Goal: Task Accomplishment & Management: Manage account settings

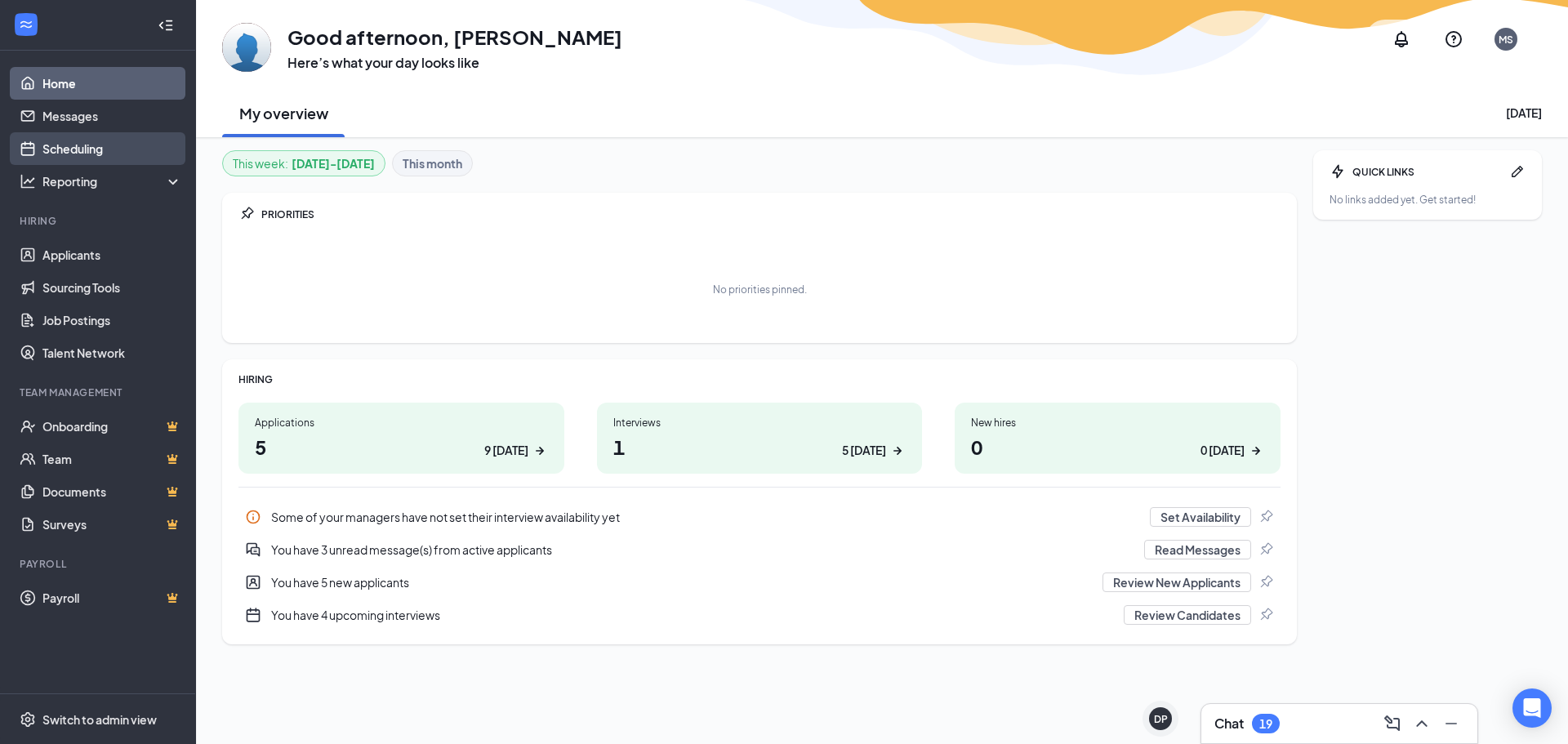
click at [75, 152] on link "Scheduling" at bounding box center [112, 149] width 140 height 32
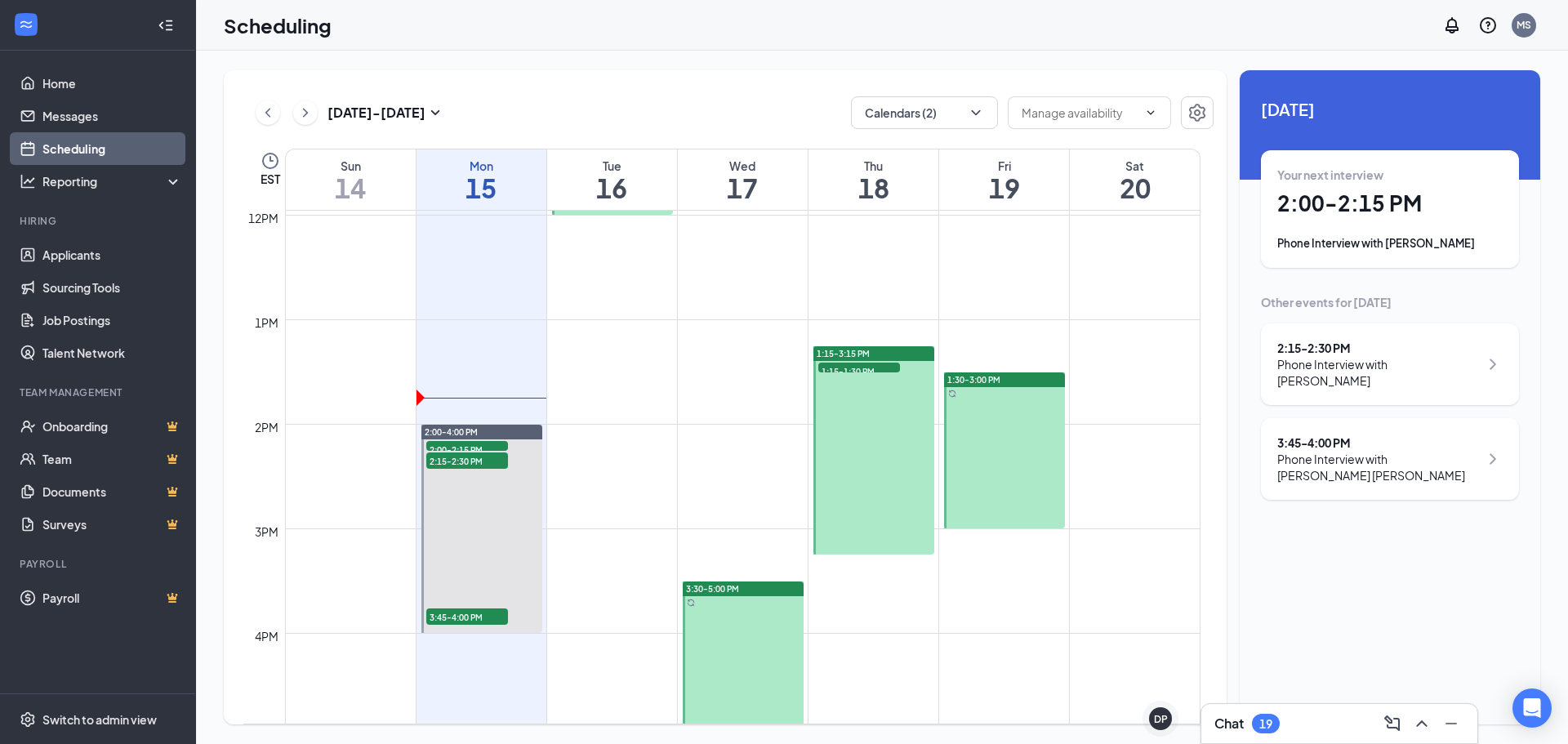
scroll to position [1293, 0]
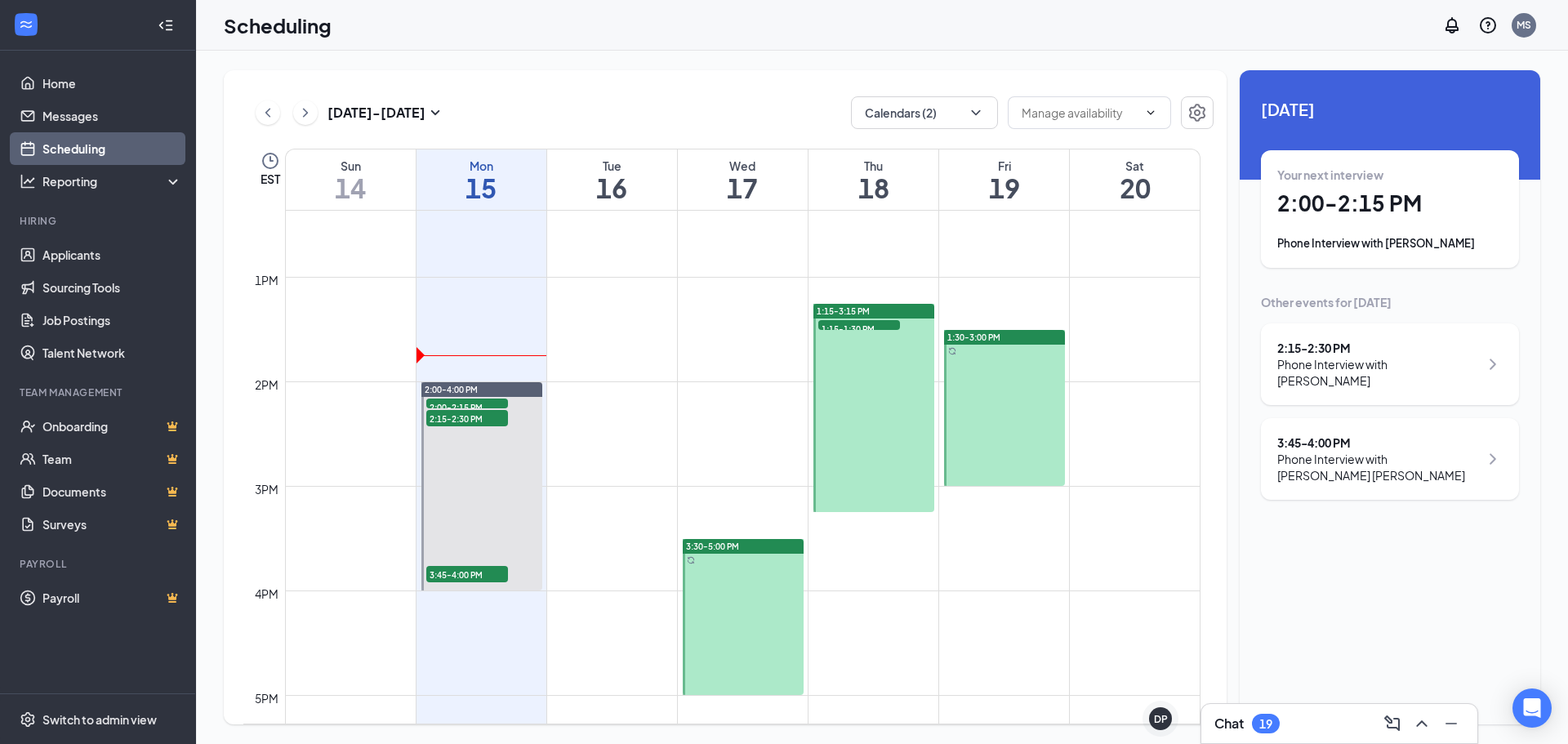
click at [1349, 210] on h1 "2:00 - 2:15 PM" at bounding box center [1390, 203] width 225 height 28
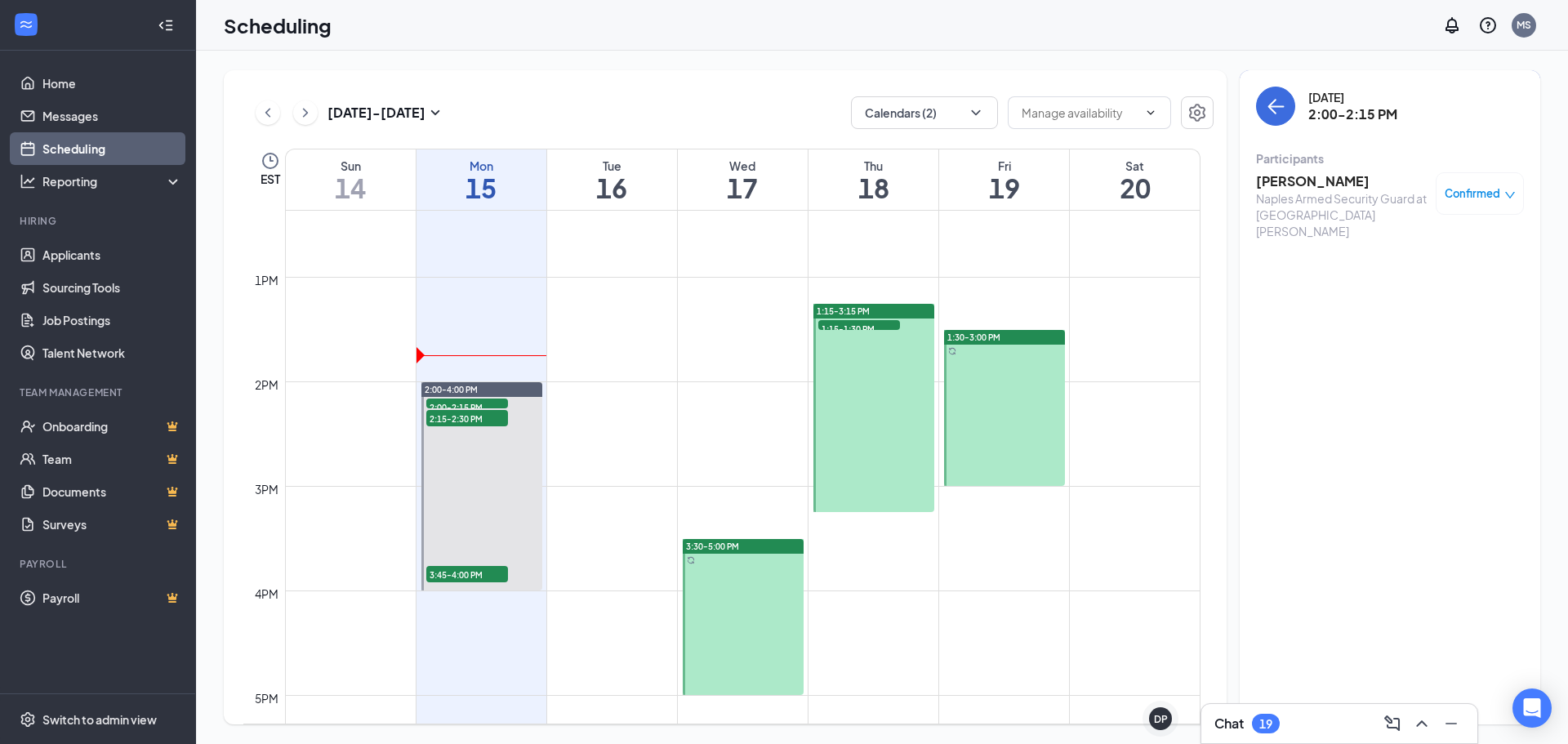
click at [1320, 179] on h3 "[PERSON_NAME]" at bounding box center [1342, 181] width 171 height 18
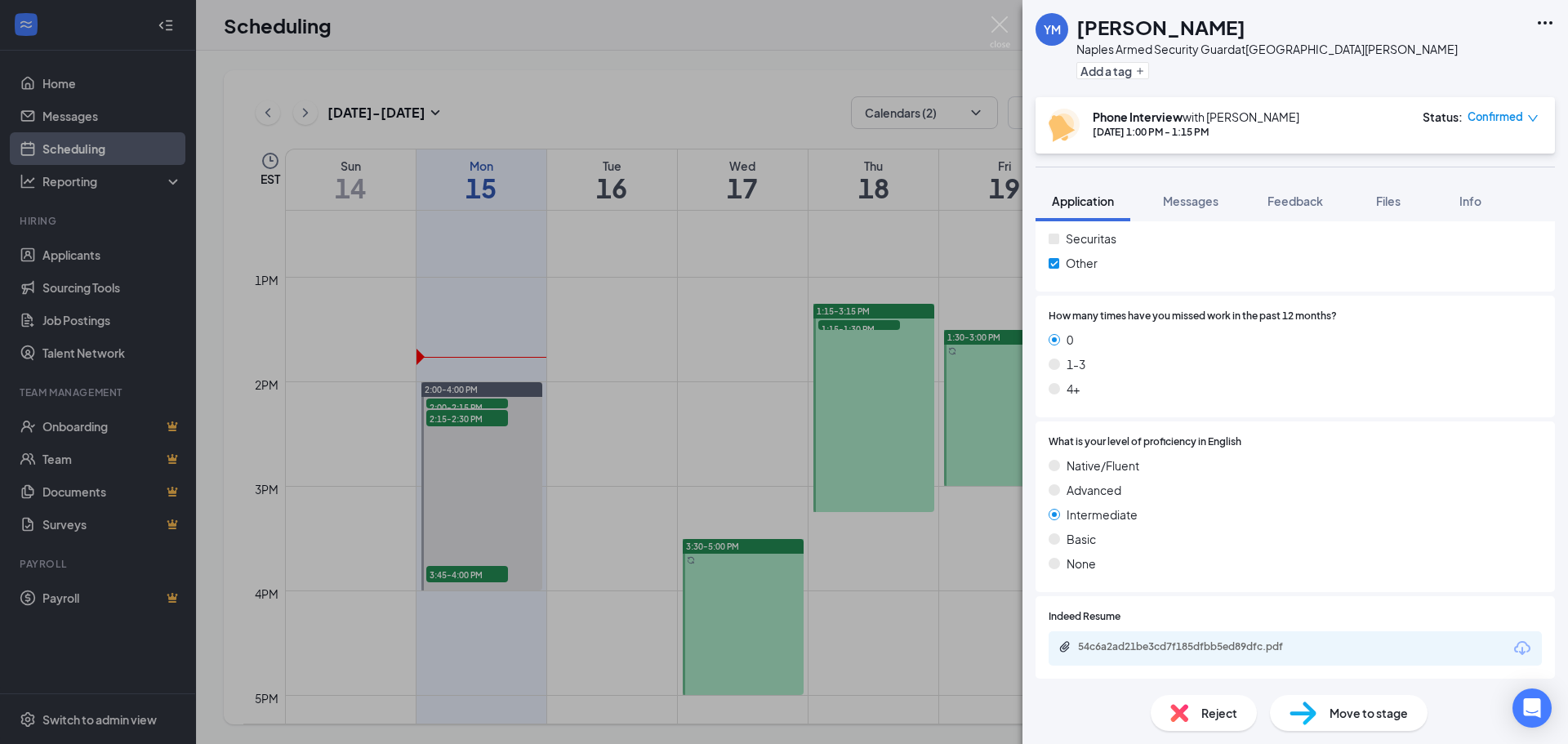
scroll to position [1061, 0]
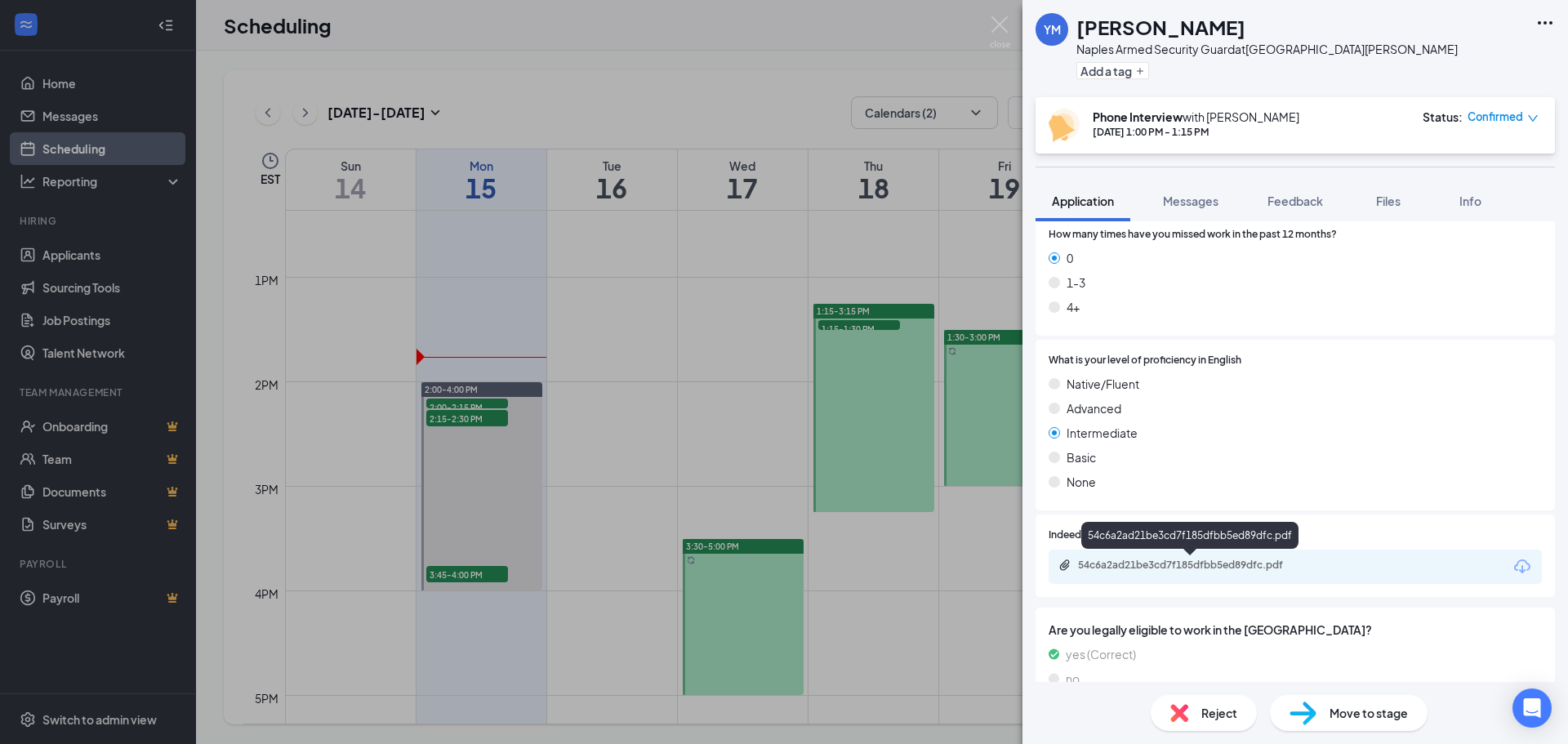
click at [1147, 563] on div "54c6a2ad21be3cd7f185dfbb5ed89dfc.pdf" at bounding box center [1192, 565] width 229 height 14
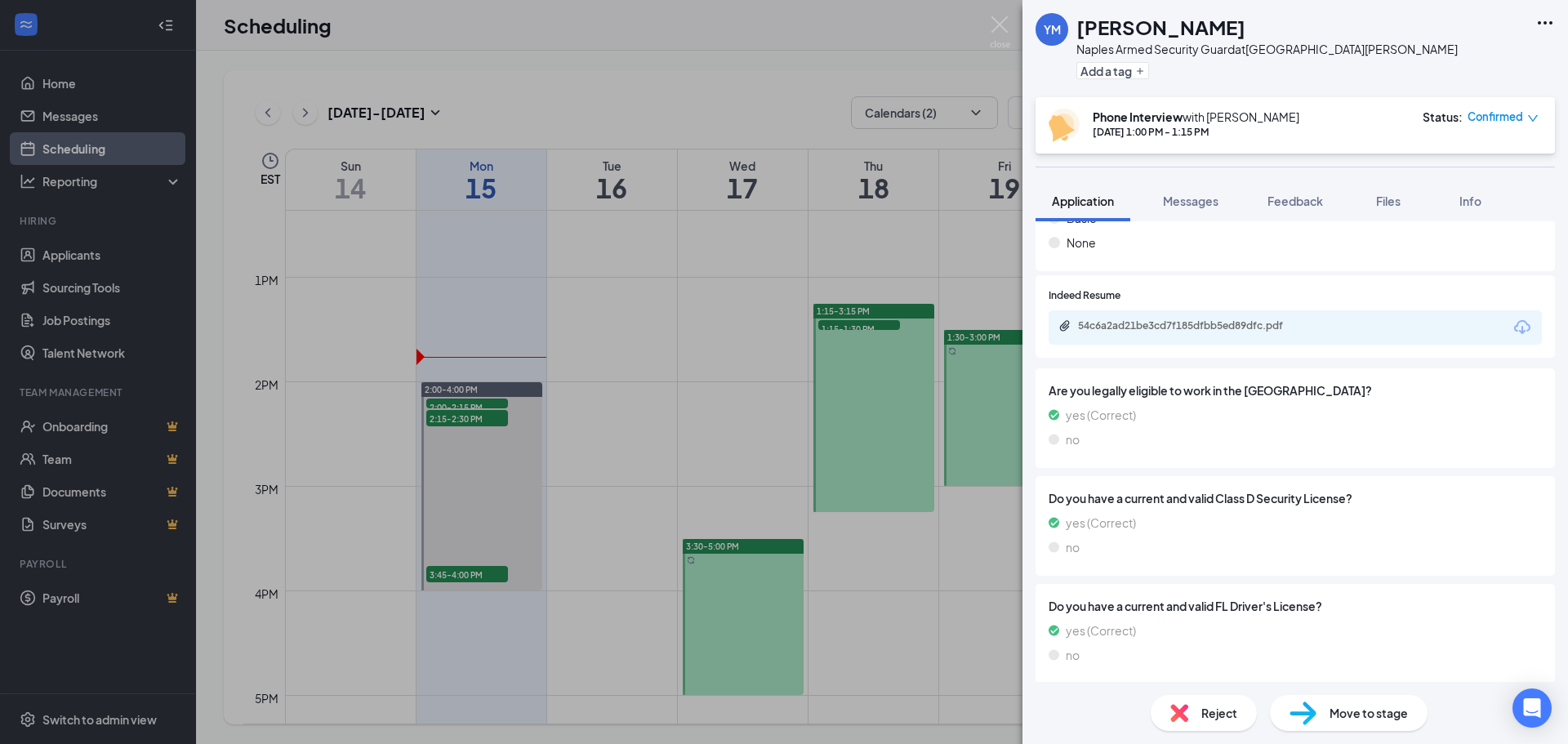
scroll to position [1306, 0]
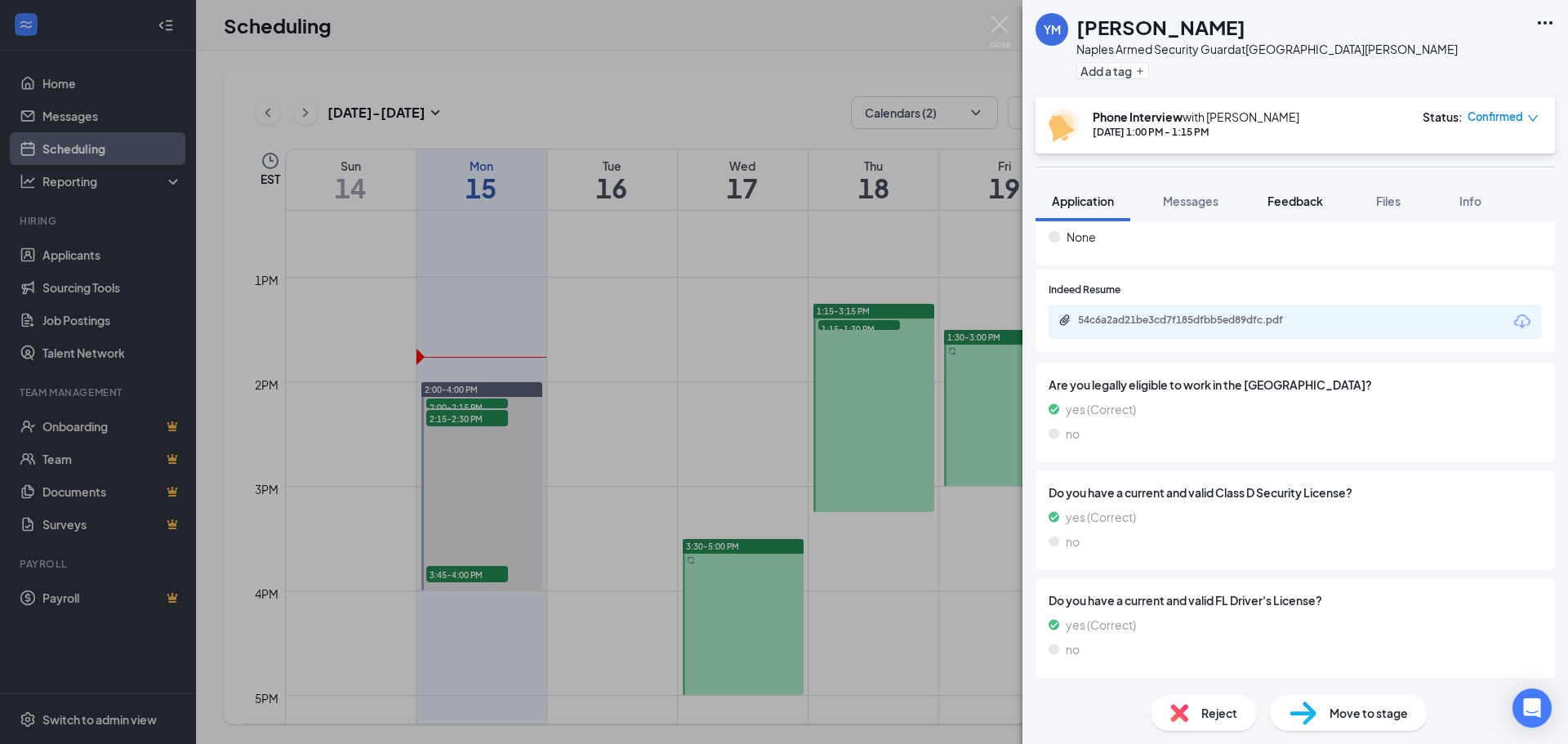
drag, startPoint x: 1208, startPoint y: 198, endPoint x: 1269, endPoint y: 204, distance: 61.3
click at [1208, 198] on span "Messages" at bounding box center [1191, 201] width 56 height 14
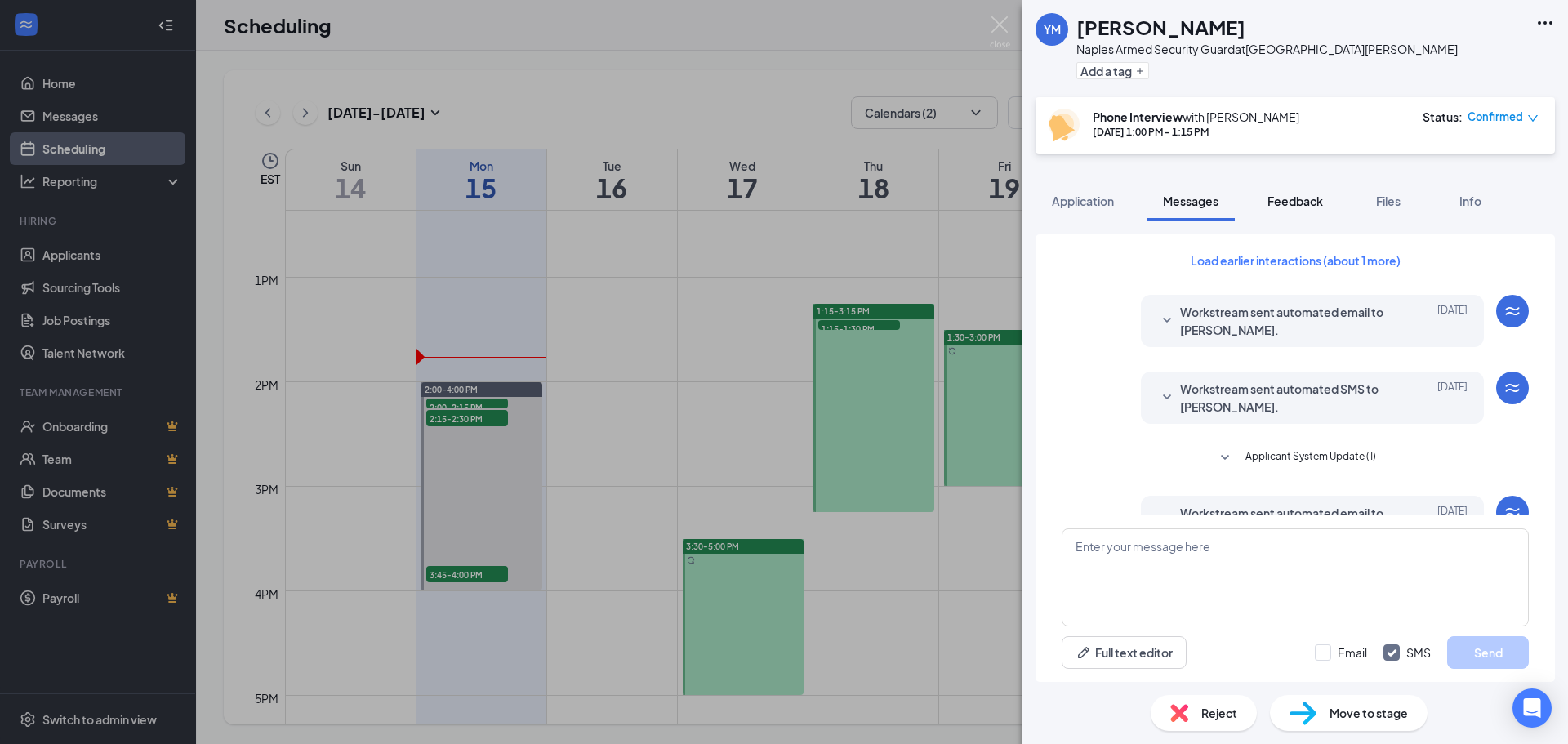
click at [1281, 204] on span "Feedback" at bounding box center [1296, 201] width 56 height 14
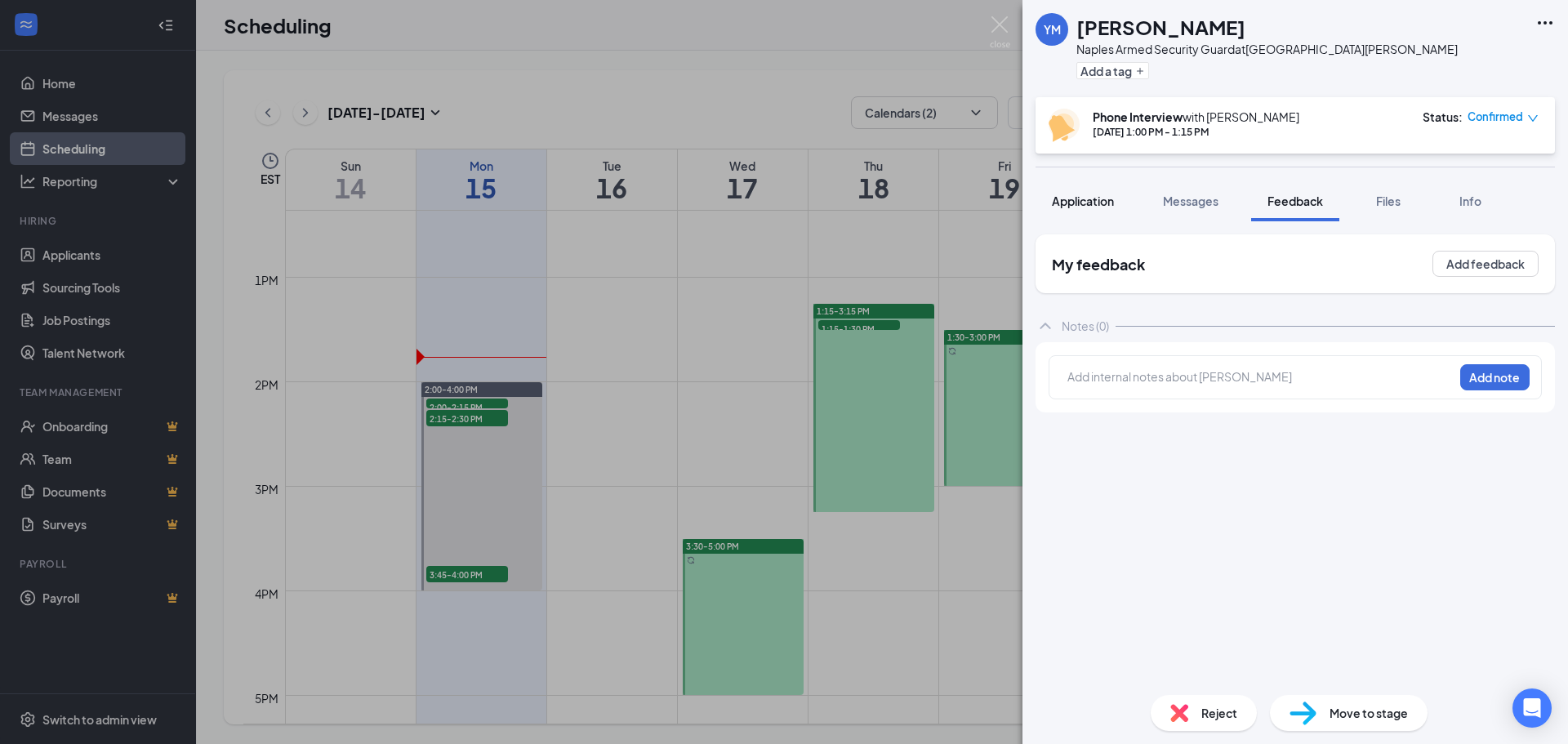
click at [1102, 212] on button "Application" at bounding box center [1082, 200] width 95 height 41
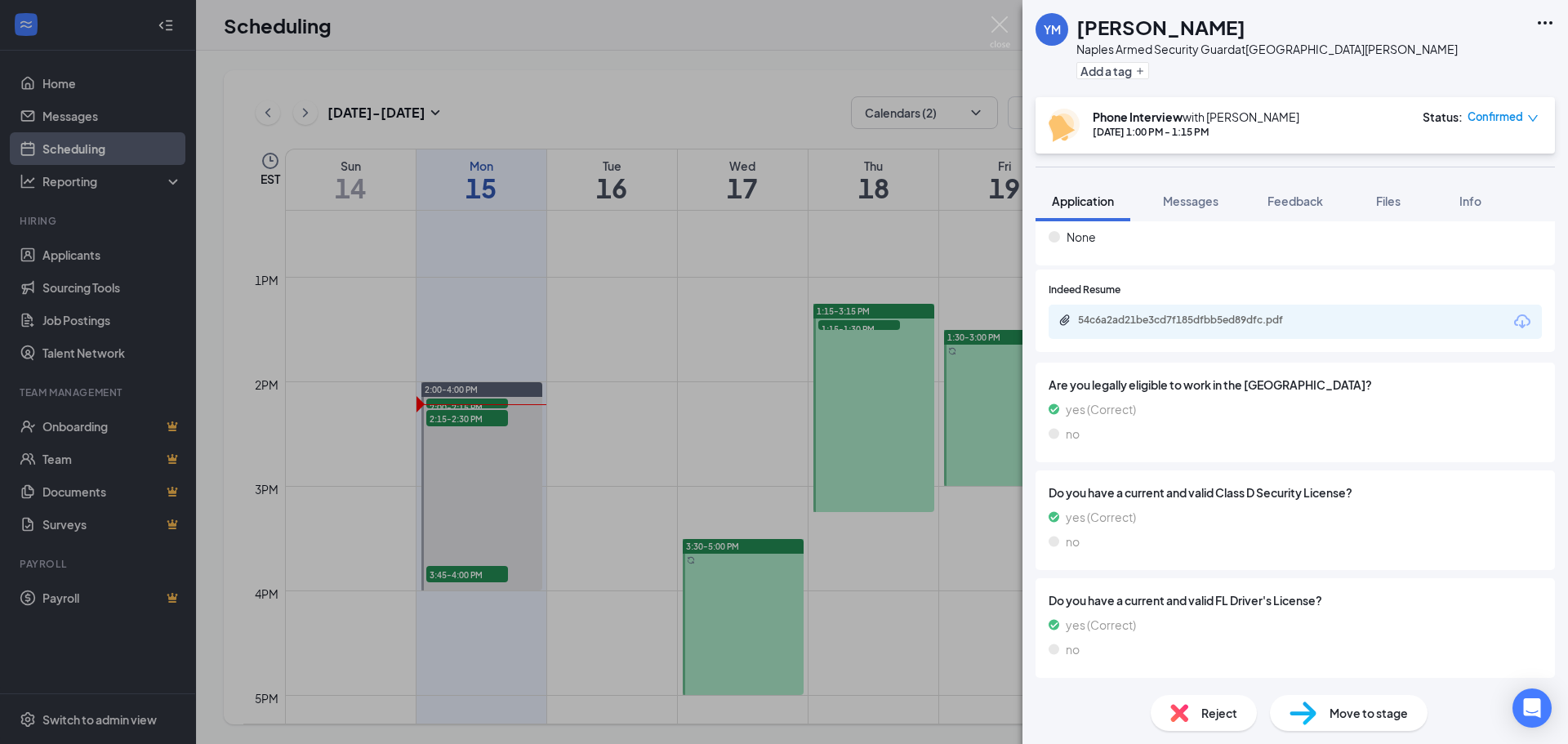
scroll to position [1300, 0]
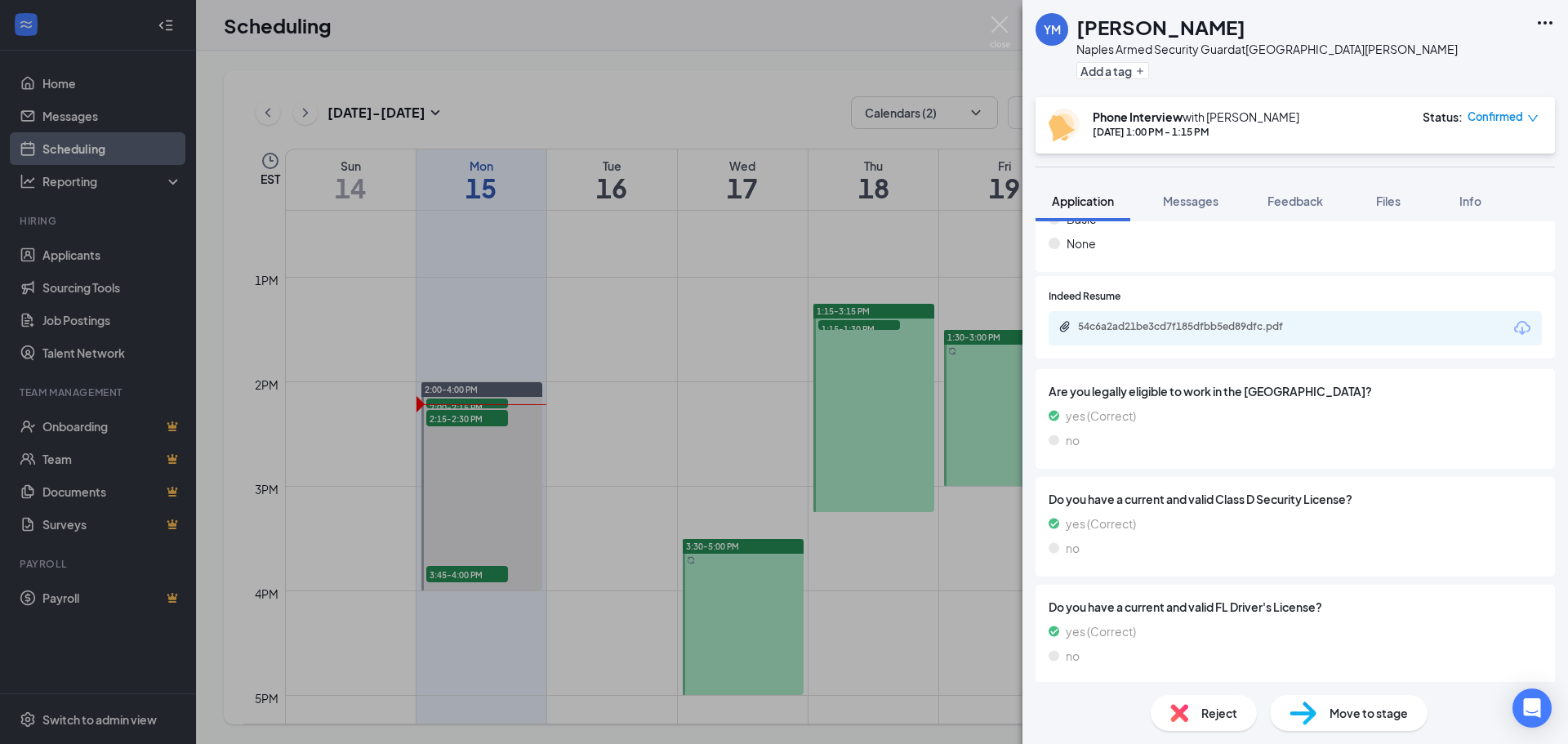
click at [472, 417] on div "[PERSON_NAME] Naples Armed Security Guard at [GEOGRAPHIC_DATA][PERSON_NAME] Add…" at bounding box center [784, 372] width 1568 height 744
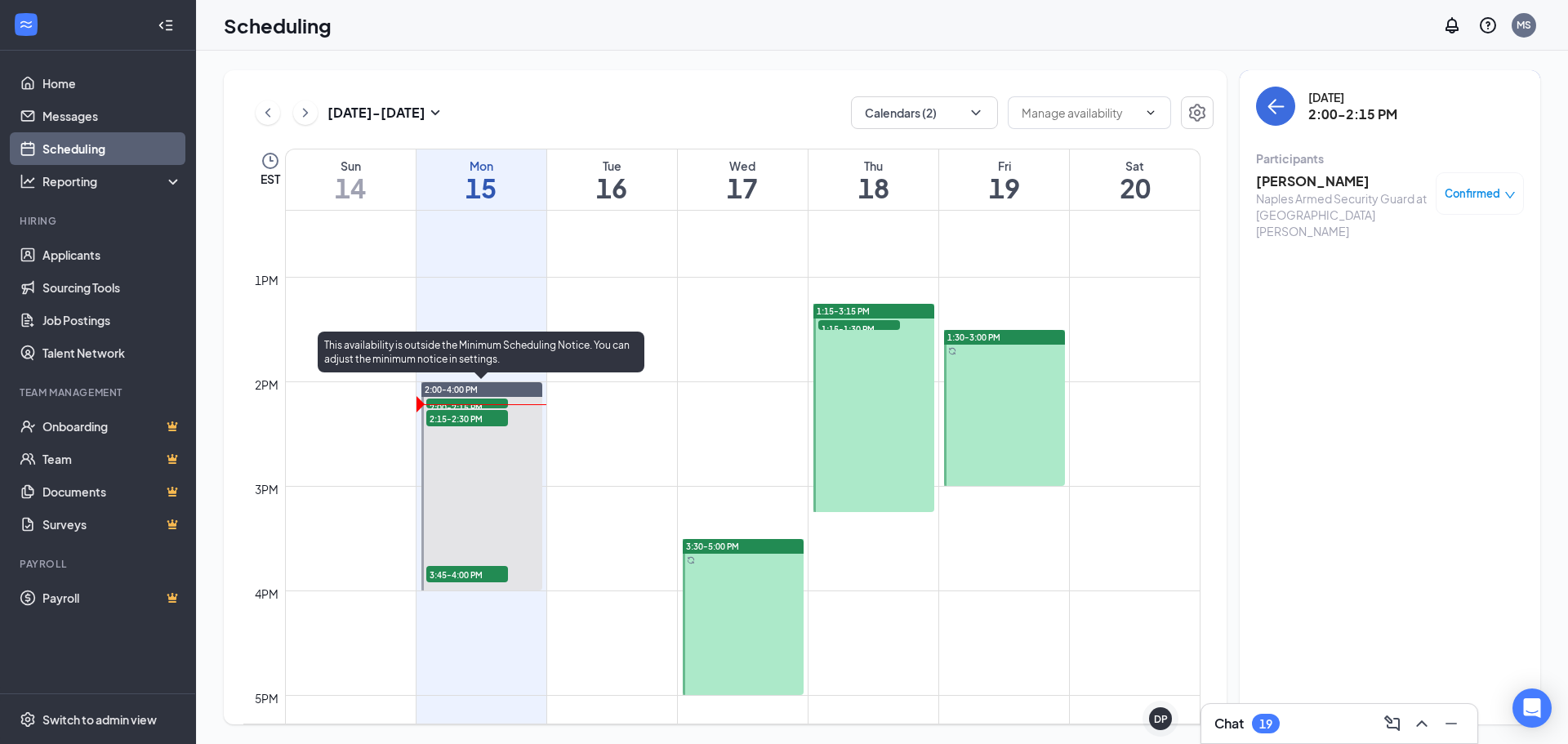
click at [454, 417] on span "2:15-2:30 PM" at bounding box center [467, 418] width 82 height 16
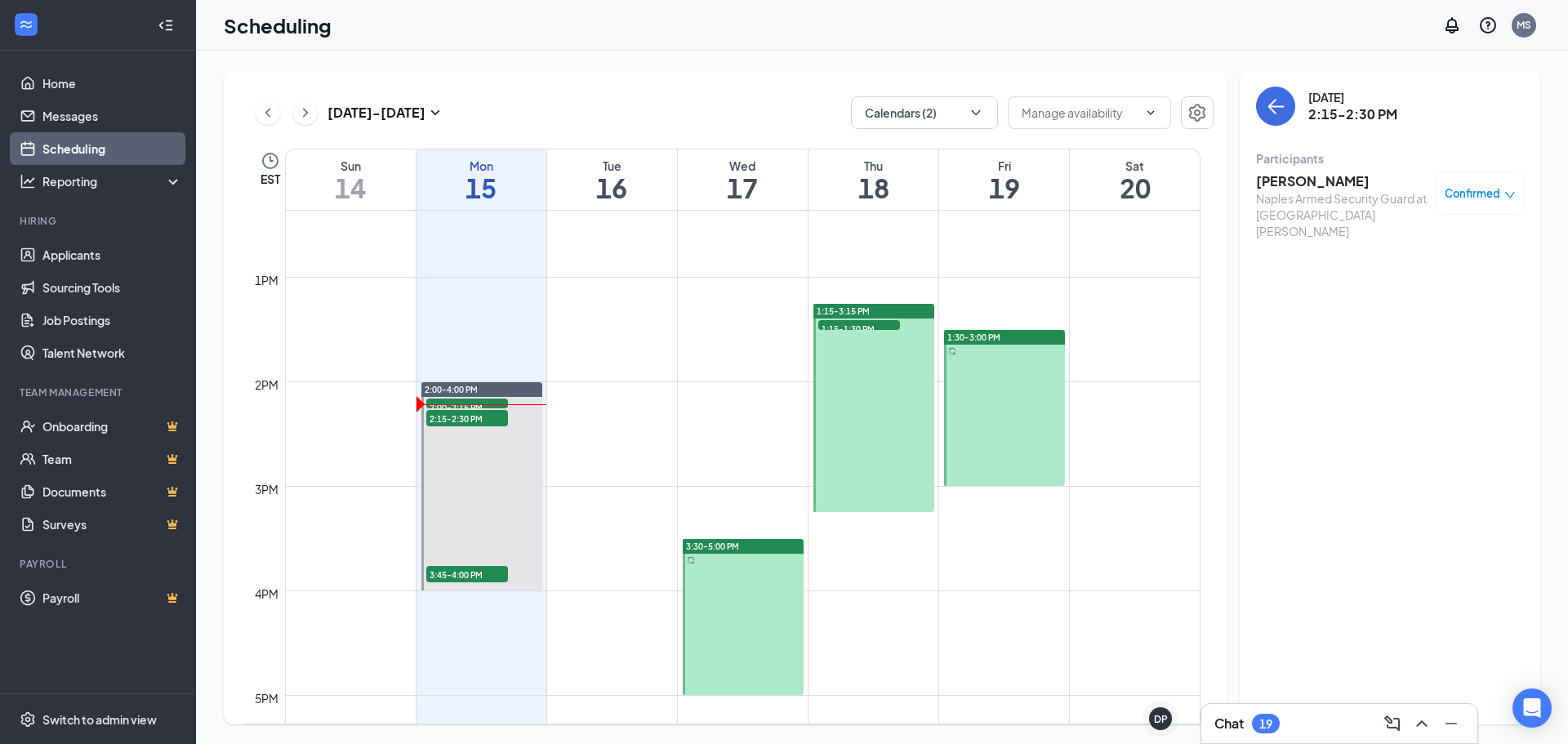
click at [1332, 185] on h3 "[PERSON_NAME]" at bounding box center [1342, 181] width 171 height 18
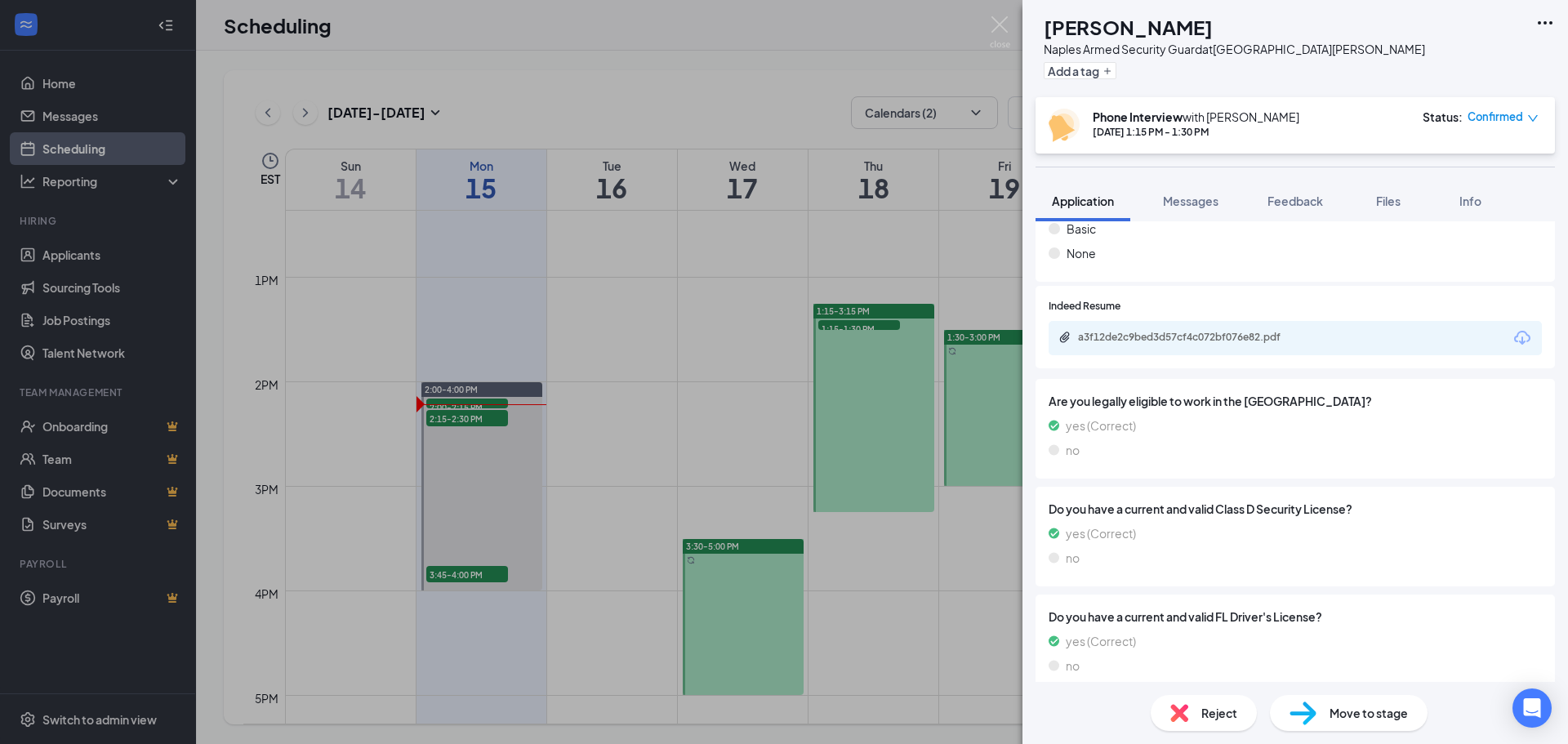
scroll to position [1224, 0]
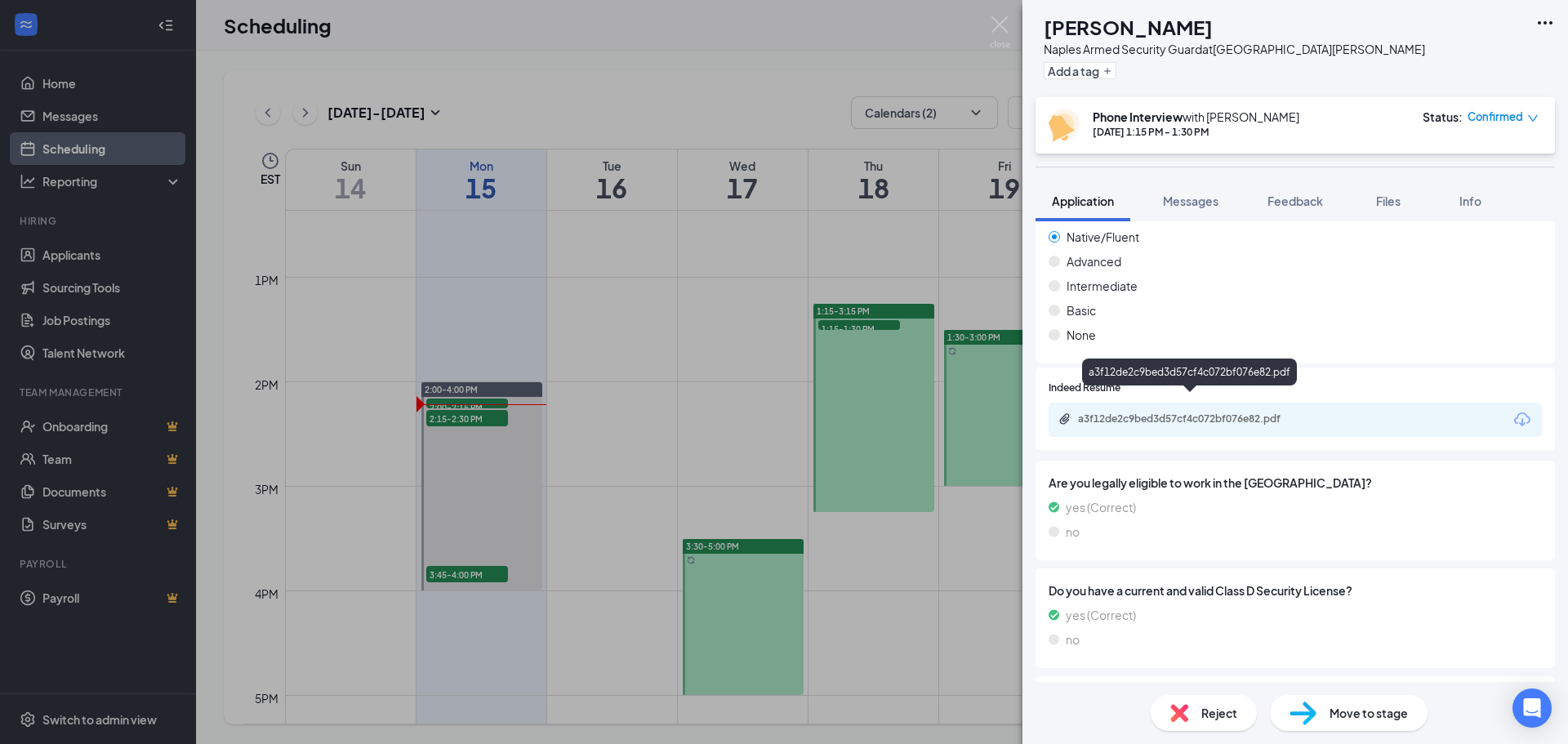
click at [1170, 413] on div "a3f12de2c9bed3d57cf4c072bf076e82.pdf" at bounding box center [1192, 419] width 229 height 14
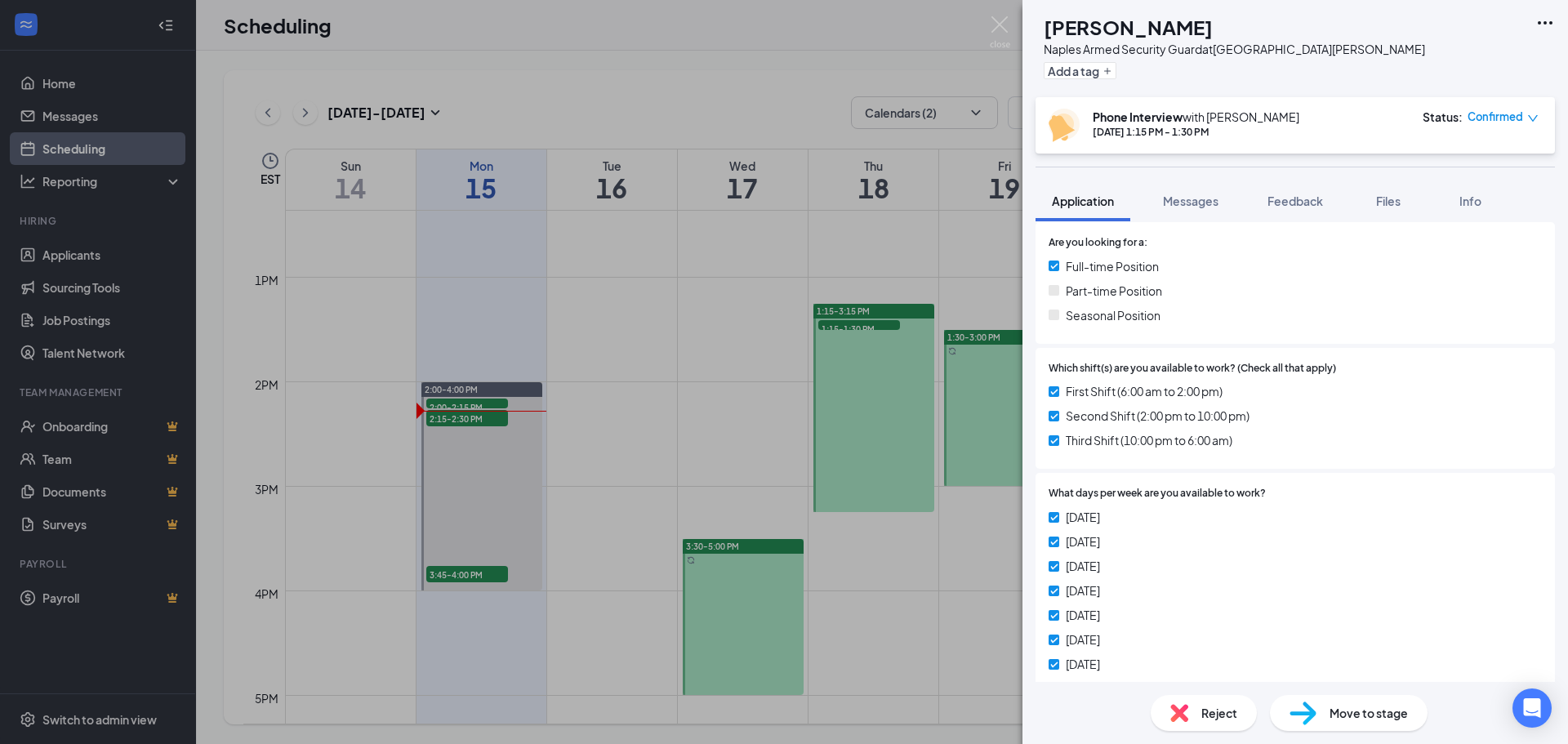
scroll to position [245, 0]
